Goal: Navigation & Orientation: Find specific page/section

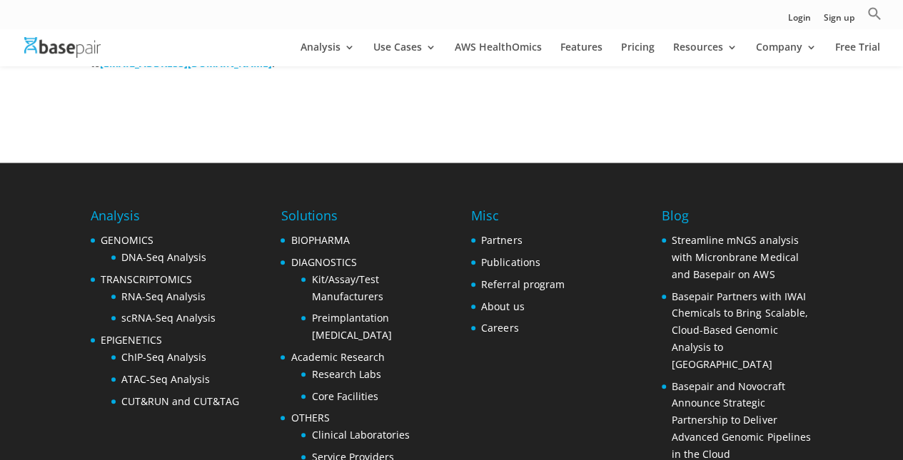
scroll to position [542, 0]
click at [478, 283] on li "Referral program" at bounding box center [517, 284] width 93 height 17
click at [497, 281] on link "Referral program" at bounding box center [522, 285] width 83 height 14
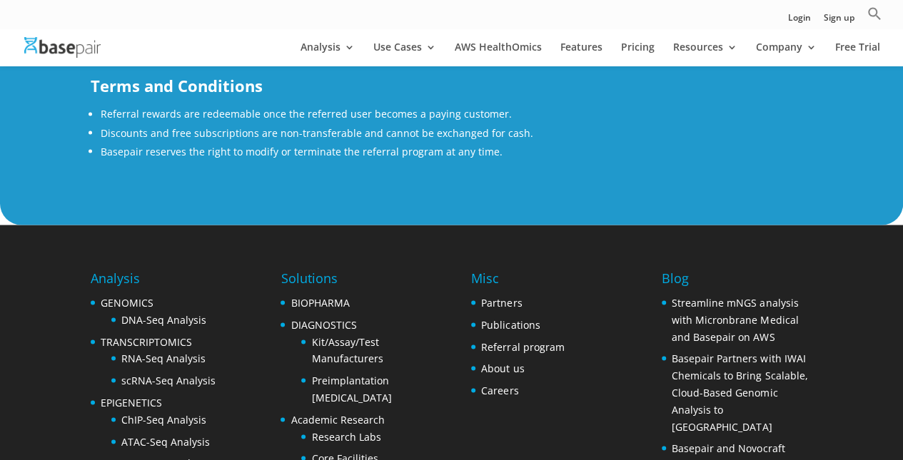
scroll to position [1220, 0]
click at [499, 390] on link "Careers" at bounding box center [499, 390] width 37 height 14
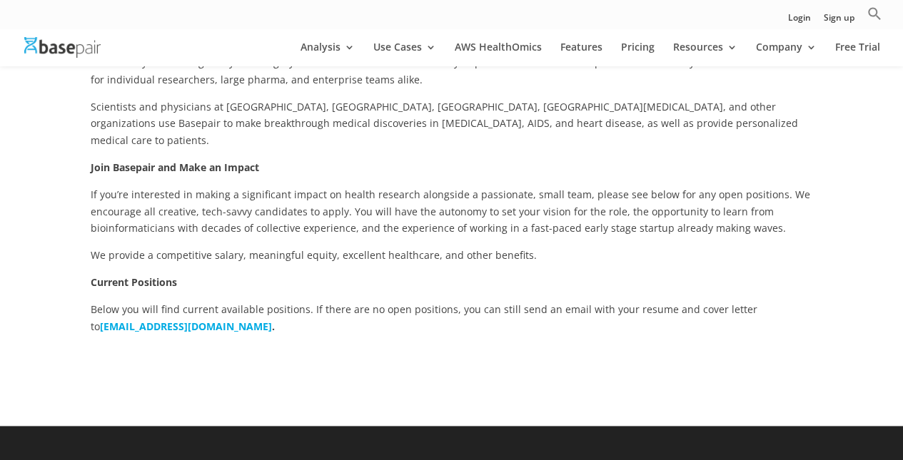
scroll to position [278, 0]
